Goal: Browse casually

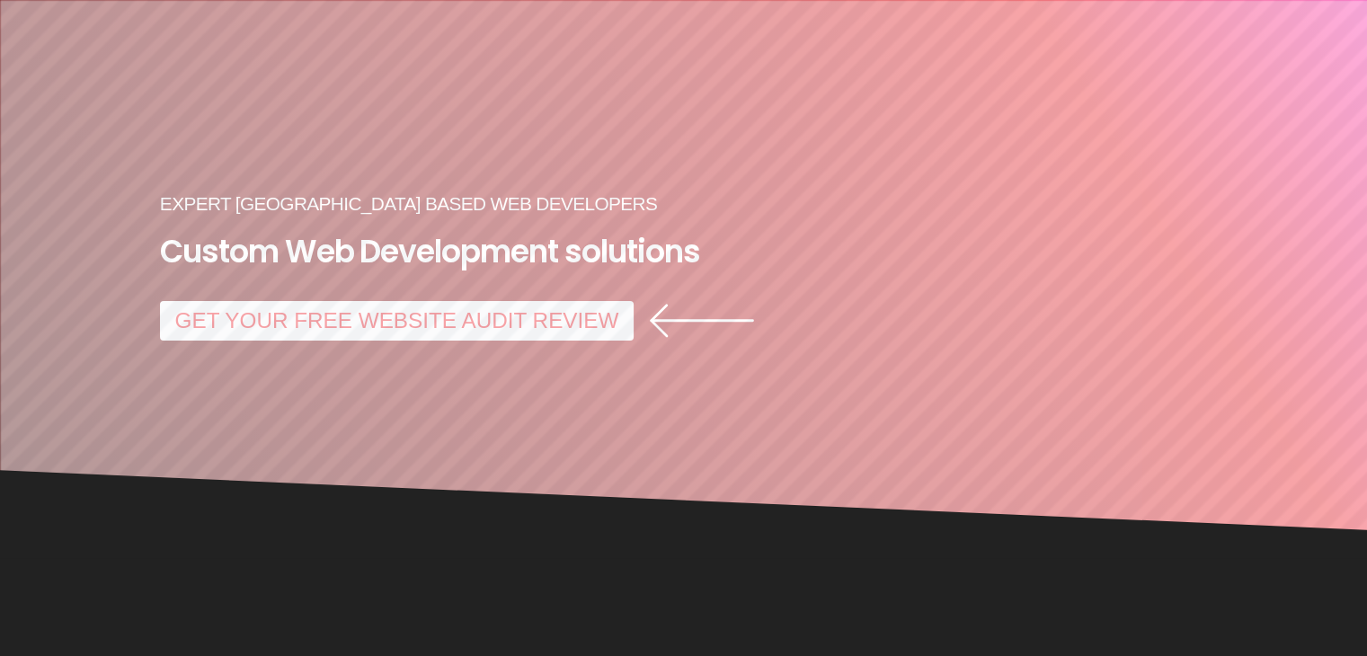
click at [320, 330] on link "GET YOUR FREE WEBSITE AUDIT REVIEW" at bounding box center [397, 321] width 474 height 40
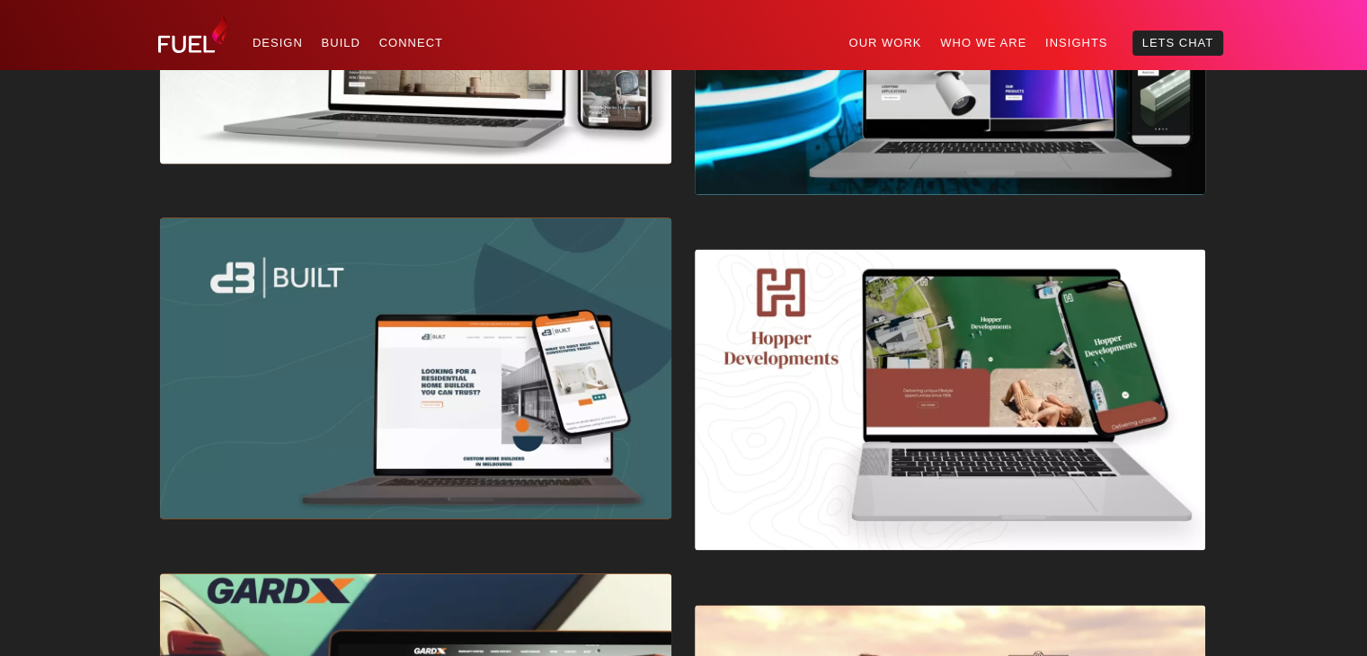
scroll to position [2606, 0]
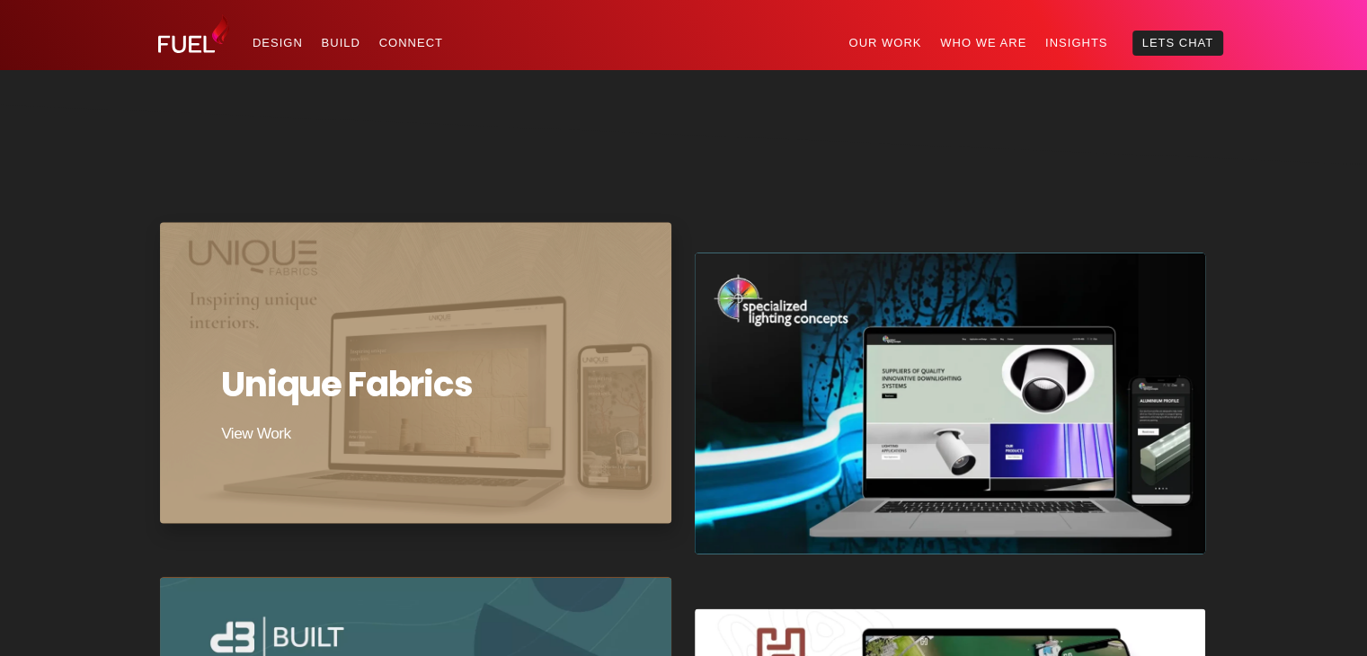
click at [529, 336] on div "Unique Fabrics" at bounding box center [415, 372] width 516 height 304
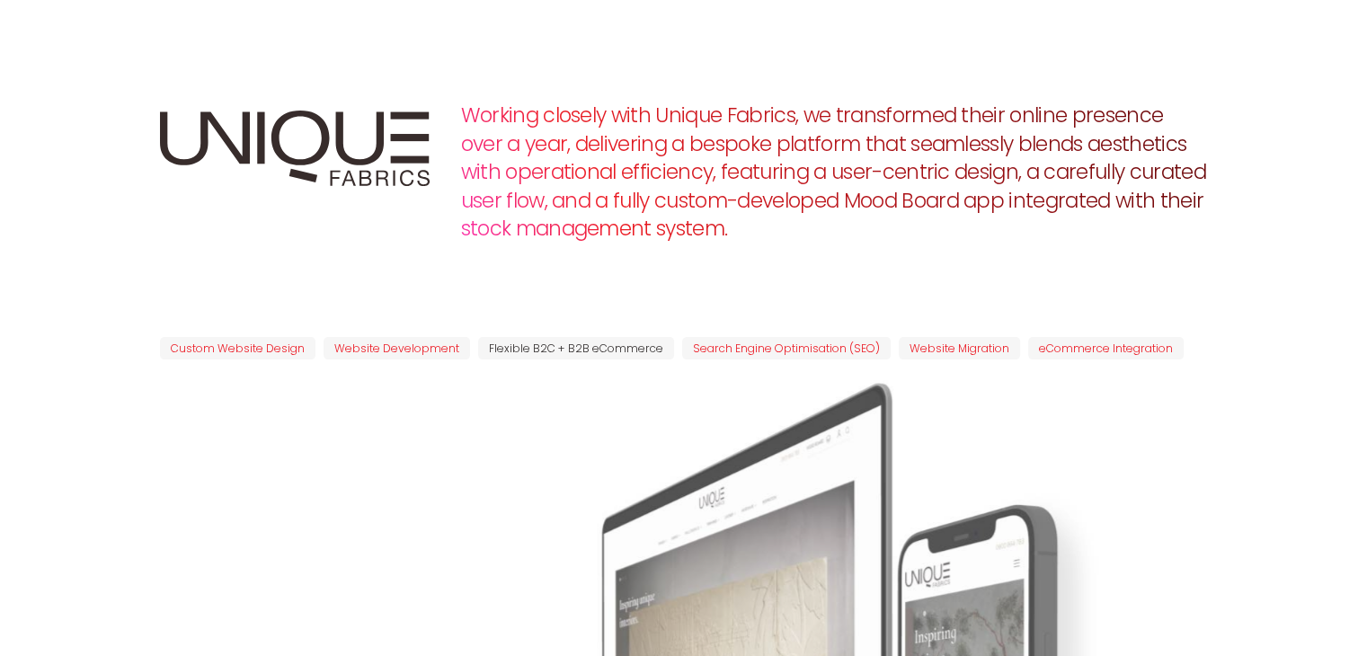
scroll to position [629, 0]
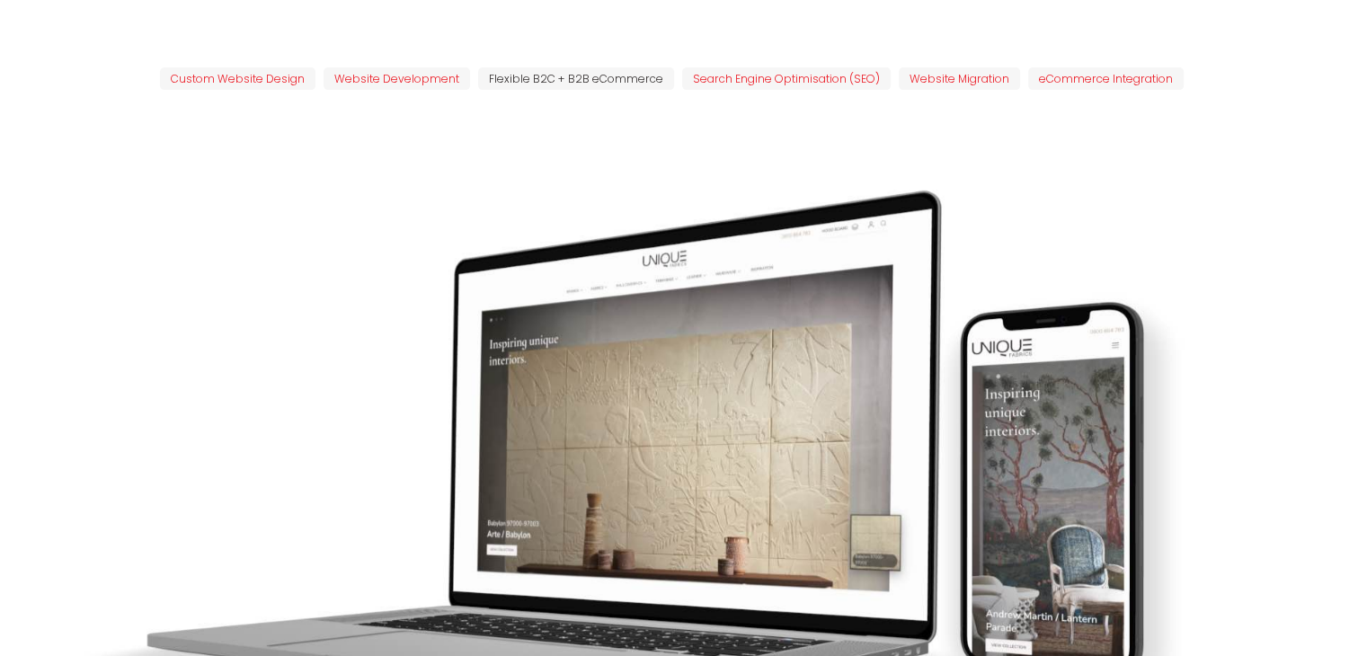
click at [615, 245] on image "Lottie animation" at bounding box center [573, 495] width 1367 height 769
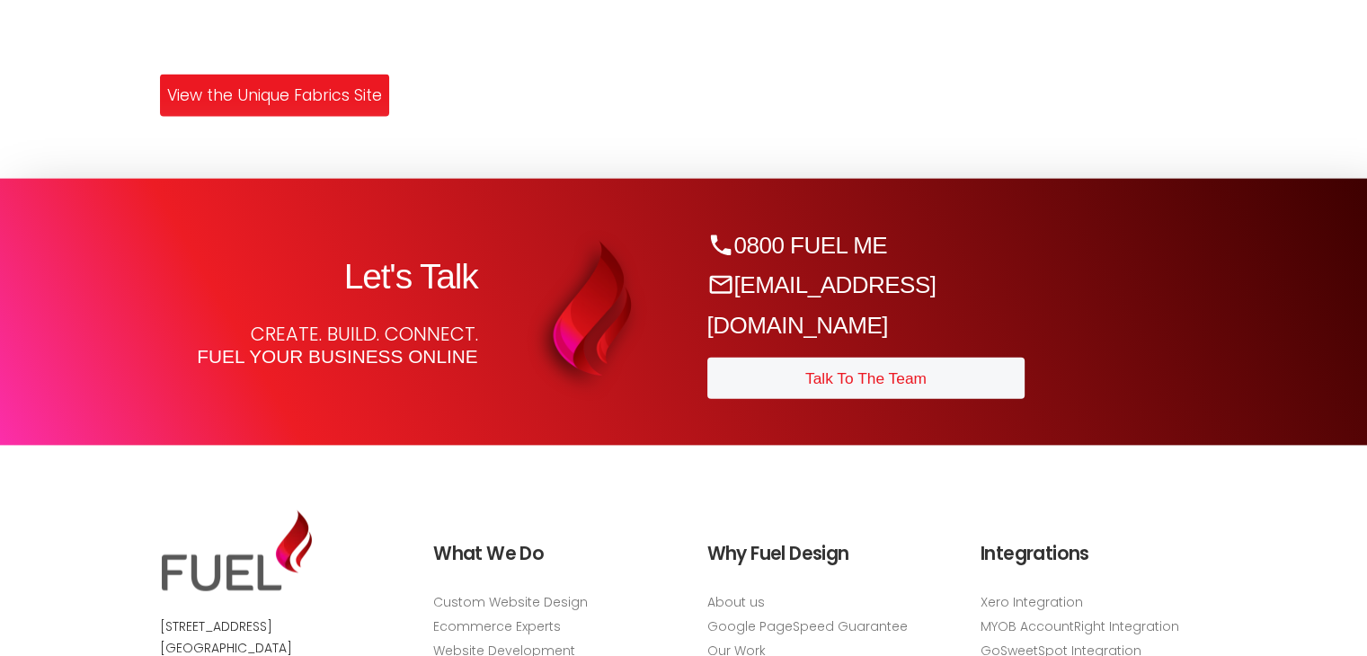
scroll to position [3954, 0]
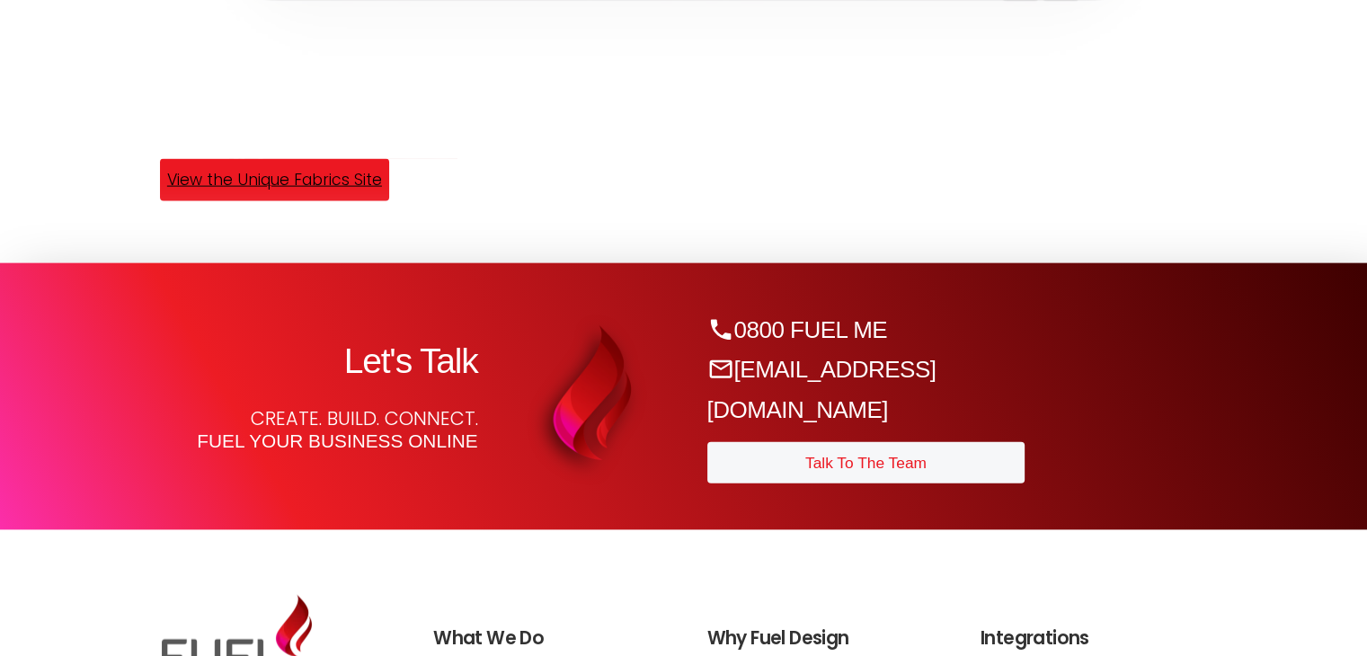
click at [336, 200] on link "View the Unique Fabrics Site" at bounding box center [274, 179] width 229 height 41
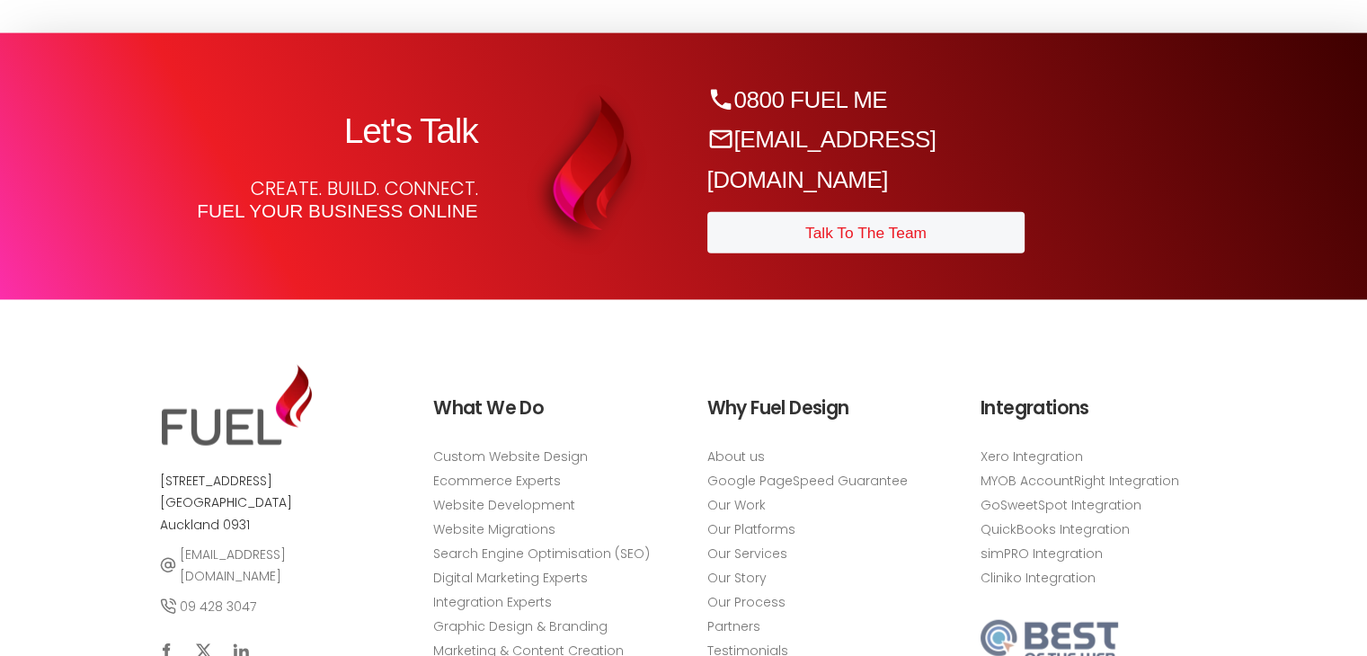
scroll to position [4403, 0]
